Goal: Task Accomplishment & Management: Complete application form

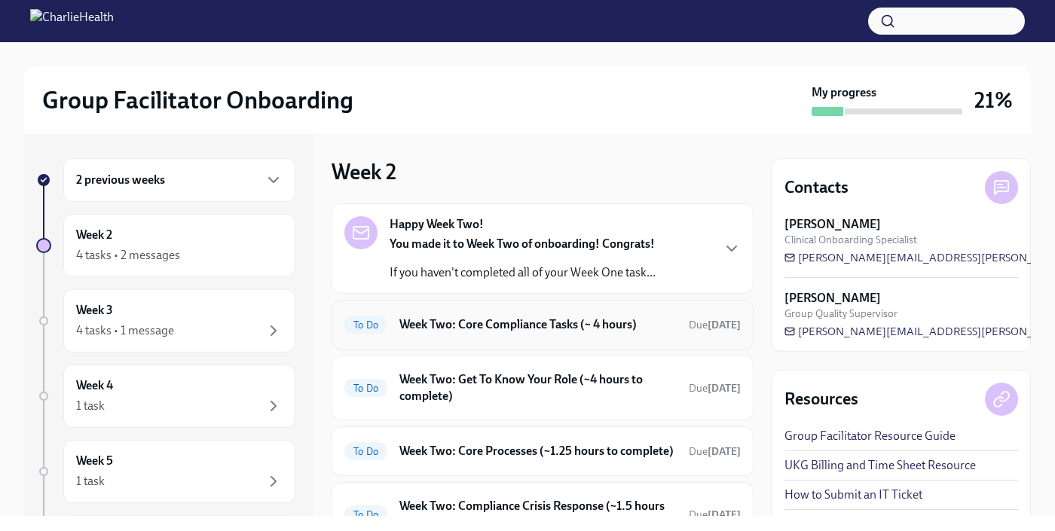
click at [467, 334] on div "To Do Week Two: Core Compliance Tasks (~ 4 hours) Due [DATE]" at bounding box center [542, 325] width 396 height 24
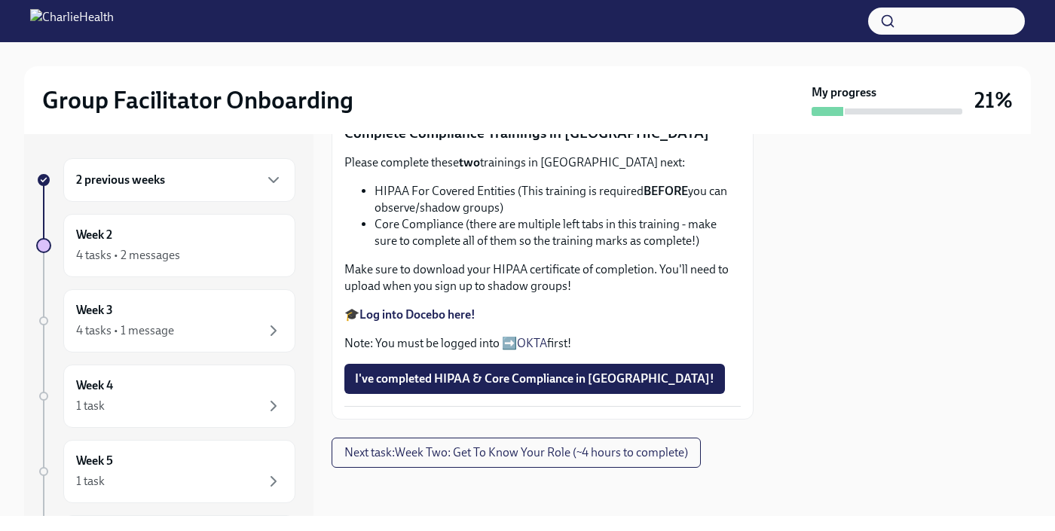
scroll to position [661, 0]
click at [502, 91] on span "Upload Upload CPR Certificate" at bounding box center [442, 83] width 175 height 15
click at [0, 0] on input "Upload Upload CPR Certificate" at bounding box center [0, 0] width 0 height 0
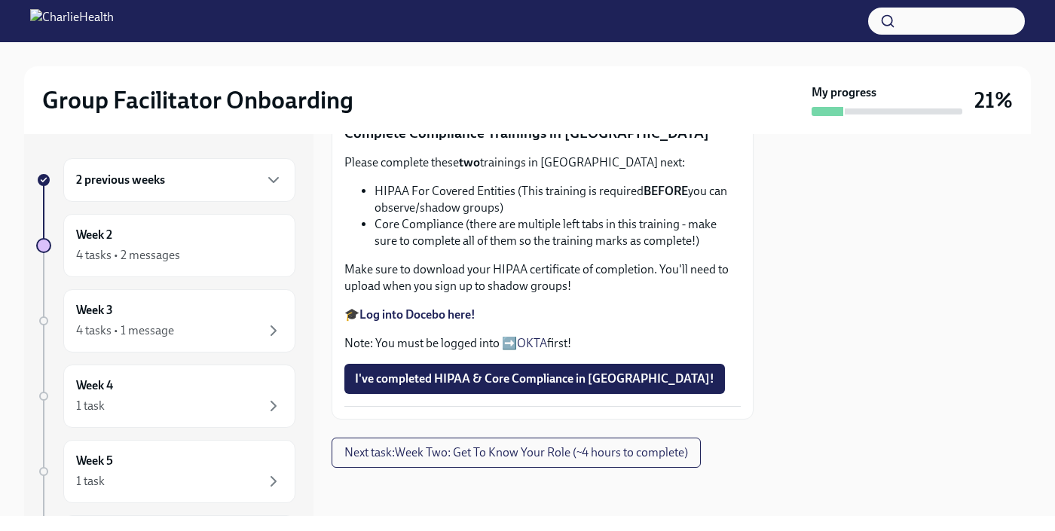
click at [442, 322] on strong "Log into Docebo here!" at bounding box center [417, 314] width 116 height 14
drag, startPoint x: 515, startPoint y: 235, endPoint x: 376, endPoint y: 235, distance: 138.7
click at [376, 216] on li "HIPAA For Covered Entities (This training is required BEFORE you can observe/sh…" at bounding box center [558, 199] width 366 height 33
copy li "HIPAA For Covered Entities"
